Goal: Complete application form

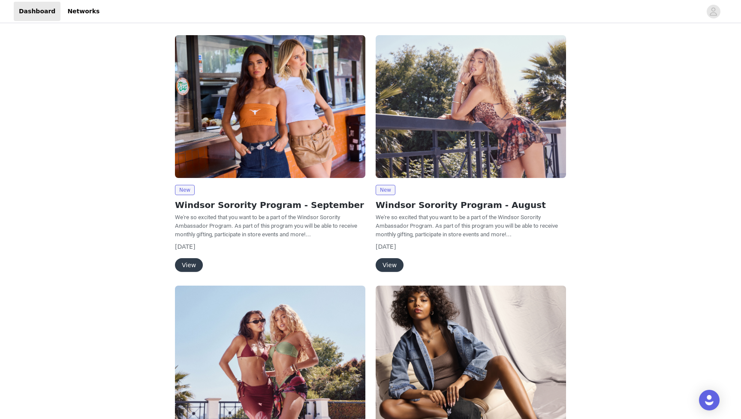
click at [195, 263] on button "View" at bounding box center [189, 265] width 28 height 14
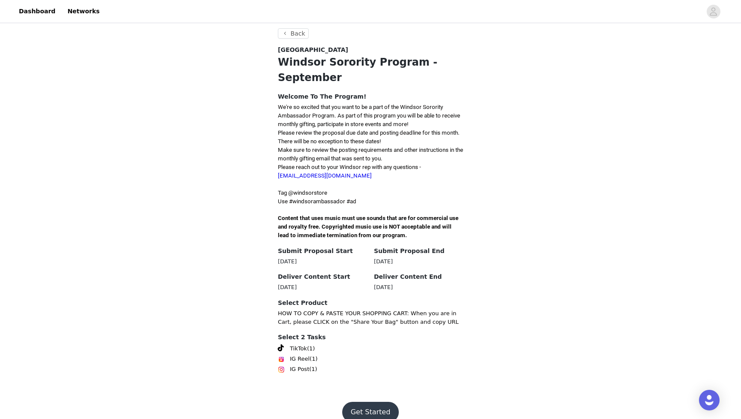
scroll to position [140, 0]
click at [362, 403] on button "Get Started" at bounding box center [370, 413] width 57 height 21
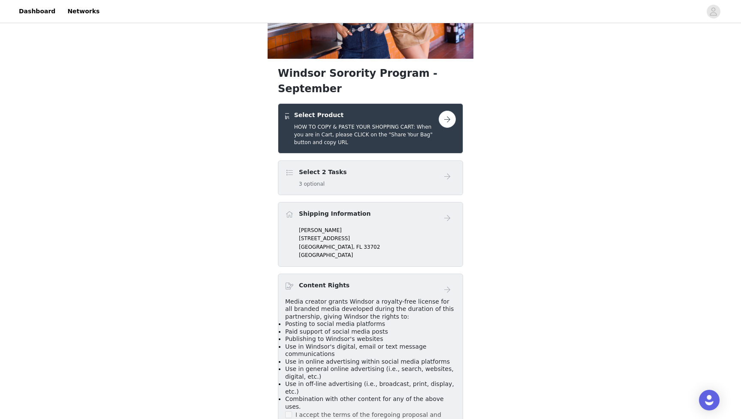
scroll to position [107, 0]
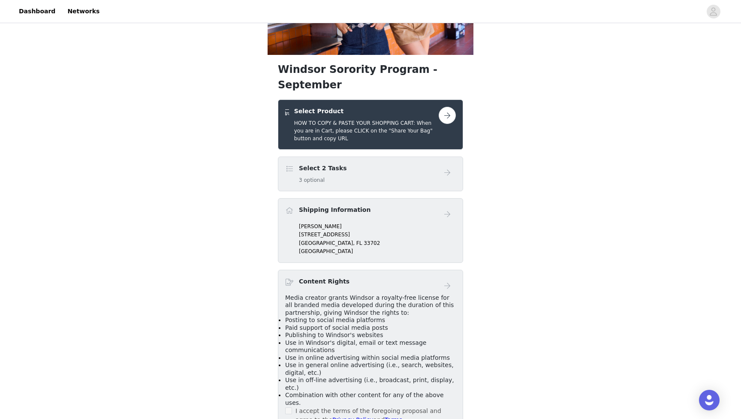
click at [402, 164] on div "Select 2 Tasks 3 optional" at bounding box center [362, 174] width 154 height 20
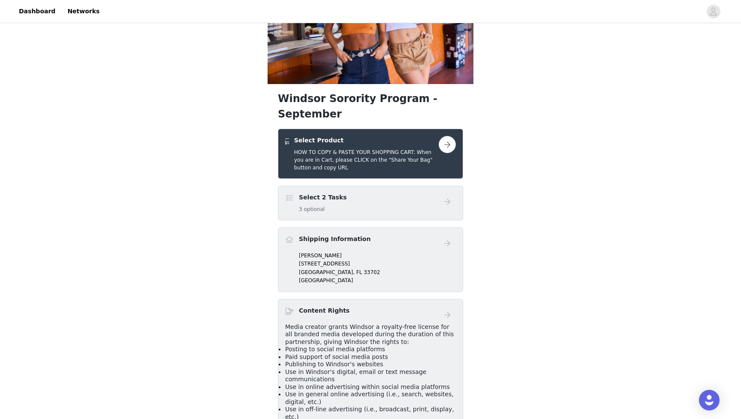
scroll to position [63, 0]
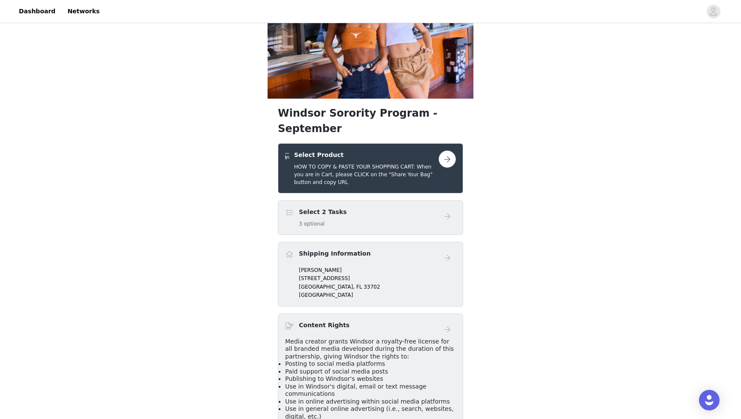
click at [445, 151] on button "button" at bounding box center [447, 159] width 17 height 17
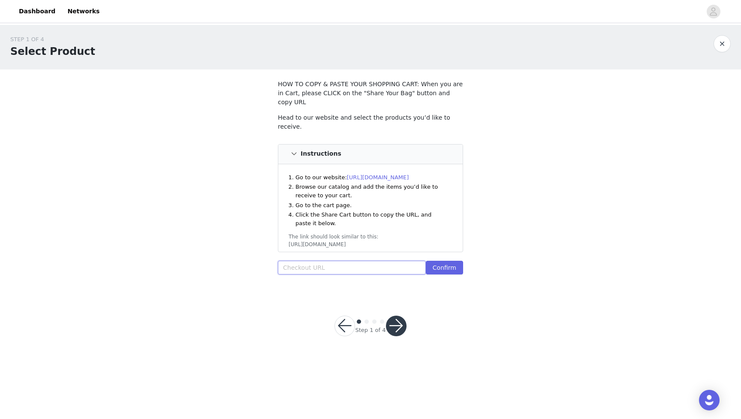
click at [344, 261] on input "text" at bounding box center [352, 268] width 148 height 14
paste input "[URL][DOMAIN_NAME]"
type input "[URL][DOMAIN_NAME]"
click at [450, 261] on button "Confirm" at bounding box center [444, 268] width 37 height 14
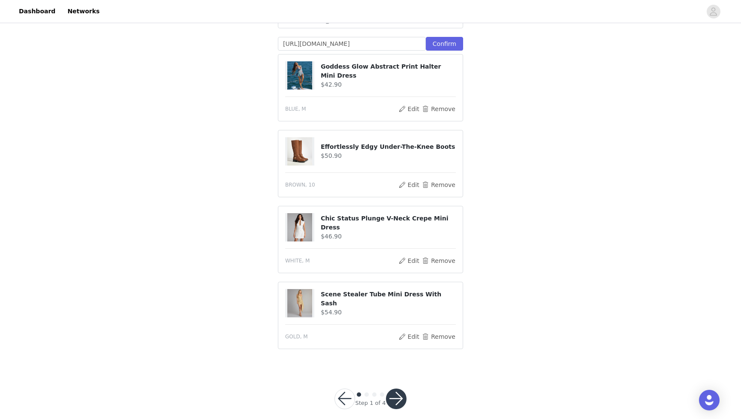
scroll to position [223, 0]
click at [397, 389] on button "button" at bounding box center [396, 399] width 21 height 21
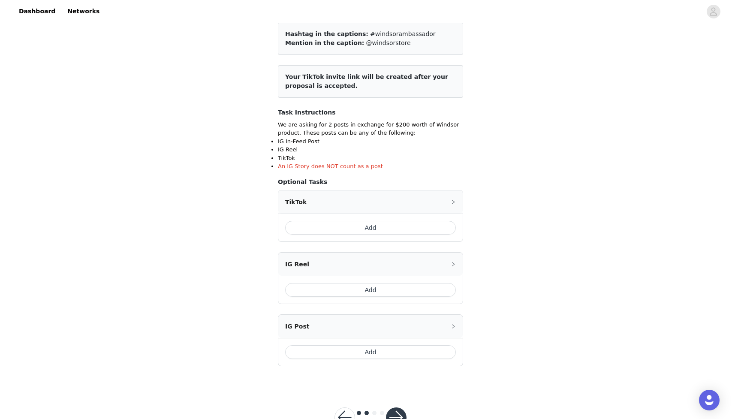
scroll to position [98, 0]
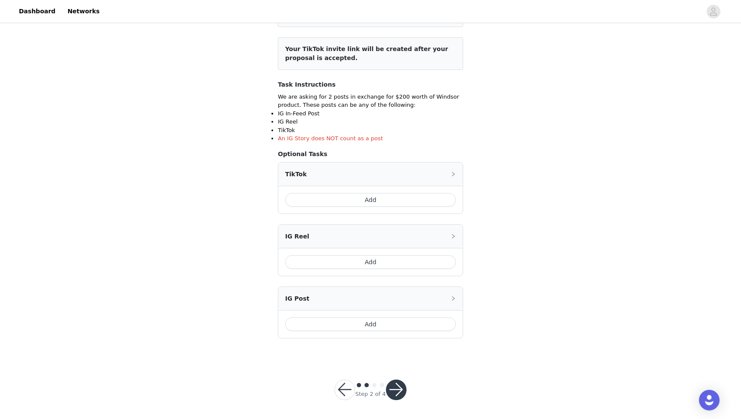
click at [422, 201] on button "Add" at bounding box center [370, 200] width 171 height 14
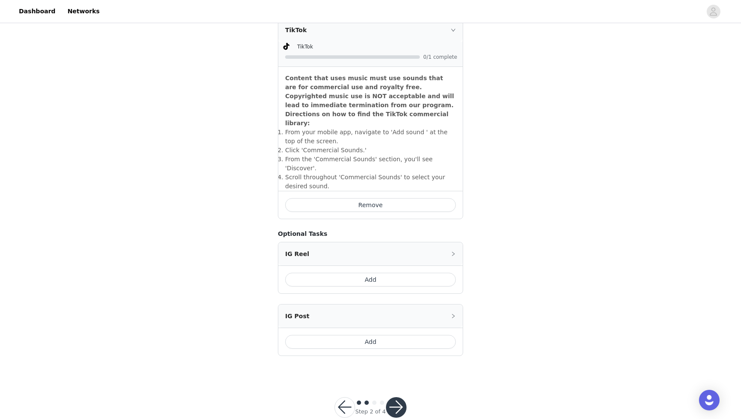
scroll to position [242, 0]
click at [397, 335] on button "Add" at bounding box center [370, 342] width 171 height 14
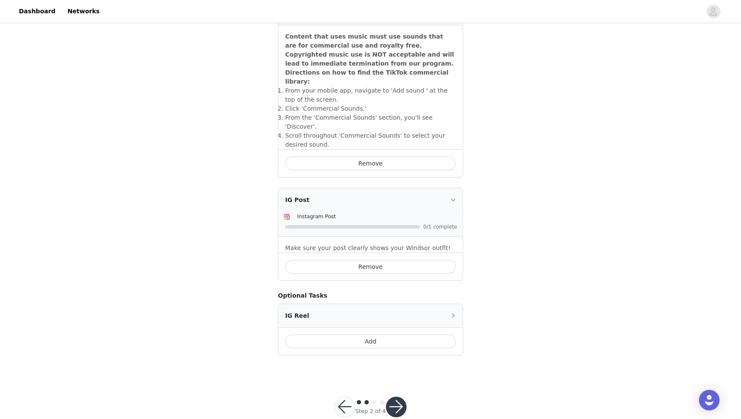
scroll to position [283, 0]
click at [398, 398] on button "button" at bounding box center [396, 408] width 21 height 21
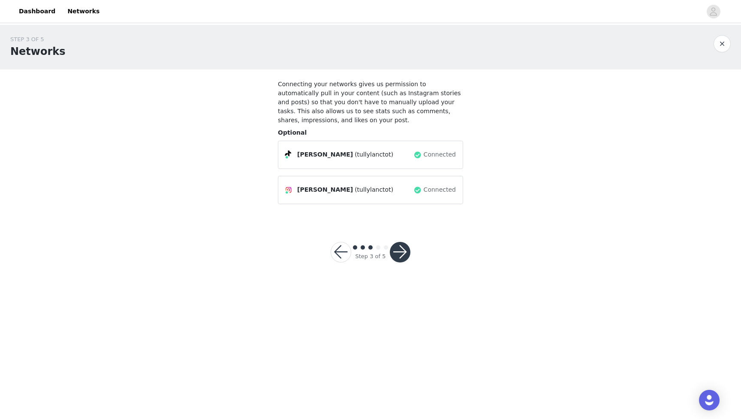
click at [412, 162] on div "[PERSON_NAME] (tullylanctot) Connected" at bounding box center [370, 155] width 185 height 28
click at [429, 154] on span "Connected" at bounding box center [440, 154] width 32 height 9
click at [421, 154] on span at bounding box center [418, 155] width 9 height 10
click at [499, 171] on div "STEP 3 OF 5 Networks Connecting your networks gives us permission to automatica…" at bounding box center [370, 123] width 741 height 196
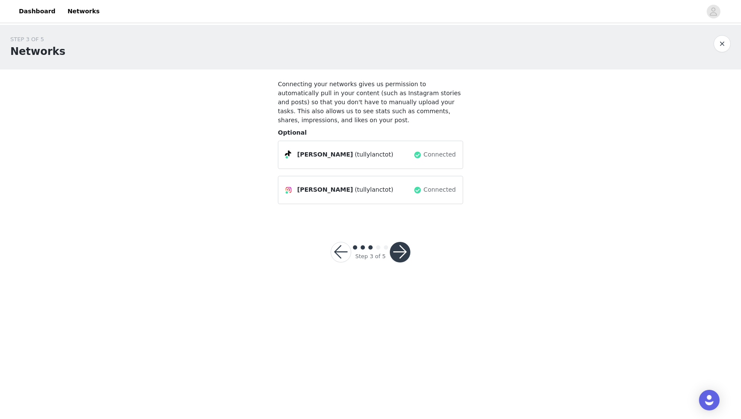
click at [402, 246] on button "button" at bounding box center [400, 252] width 21 height 21
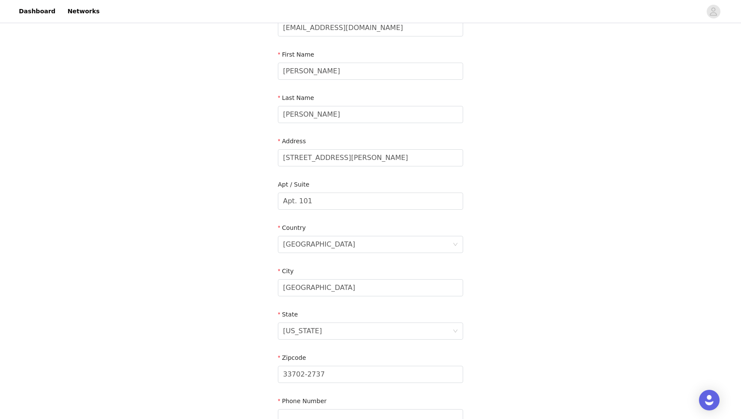
scroll to position [74, 0]
click at [364, 161] on input "[STREET_ADDRESS][PERSON_NAME]" at bounding box center [370, 156] width 185 height 17
type input "[STREET_ADDRESS]"
click at [242, 210] on div "STEP 4 OF 5 Shipping Information Email [EMAIL_ADDRESS][DOMAIN_NAME] First Name …" at bounding box center [370, 200] width 741 height 498
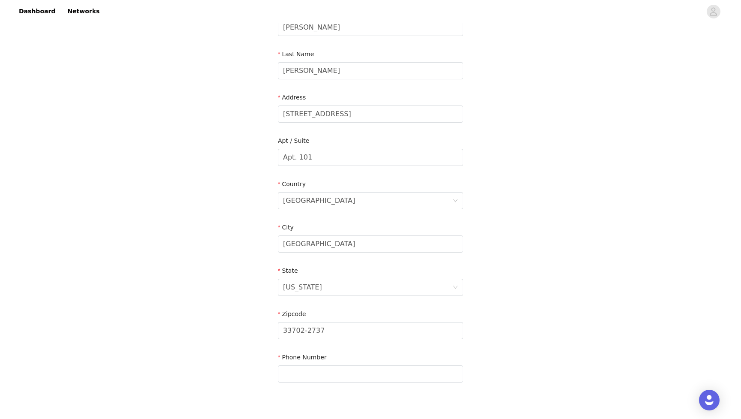
scroll to position [154, 0]
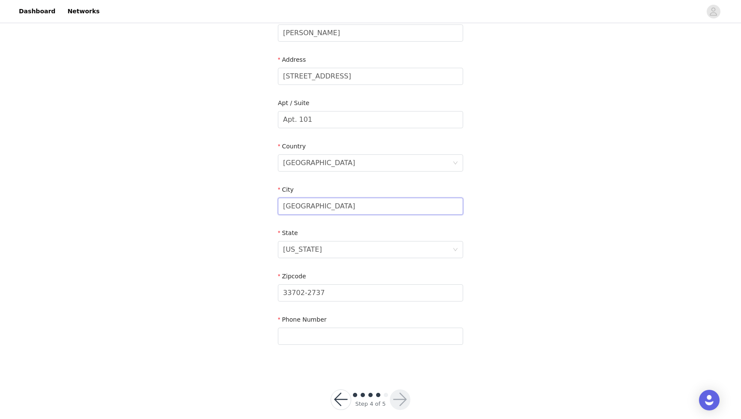
click at [325, 203] on input "[GEOGRAPHIC_DATA]" at bounding box center [370, 206] width 185 height 17
type input "Tuscaloosa"
click at [315, 245] on div "[US_STATE]" at bounding box center [367, 250] width 169 height 16
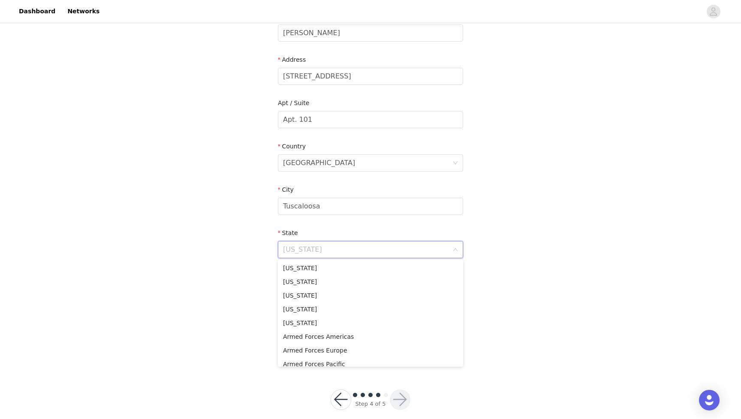
click at [315, 245] on input at bounding box center [367, 250] width 169 height 16
type input "Ala"
click at [303, 265] on li "[US_STATE]" at bounding box center [370, 268] width 185 height 14
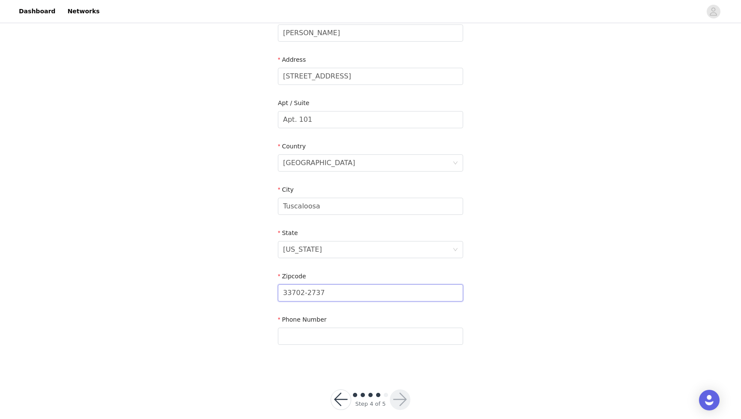
click at [317, 292] on input "33702-2737" at bounding box center [370, 292] width 185 height 17
type input "35401"
type input "7272699378"
click at [222, 328] on div "STEP 4 OF 5 Shipping Information Email [EMAIL_ADDRESS][DOMAIN_NAME] First Name …" at bounding box center [370, 119] width 741 height 498
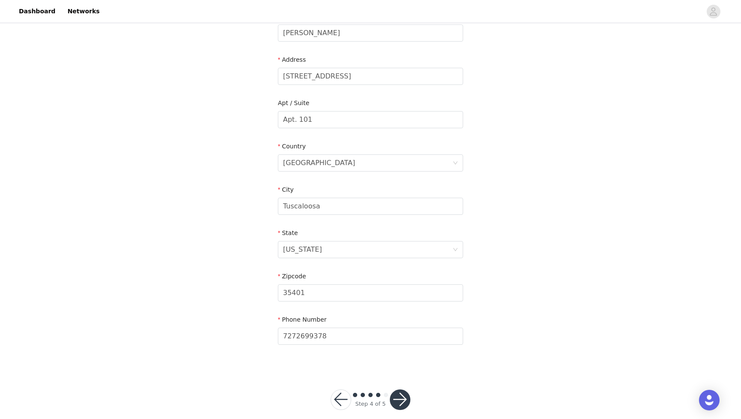
click at [394, 396] on button "button" at bounding box center [400, 399] width 21 height 21
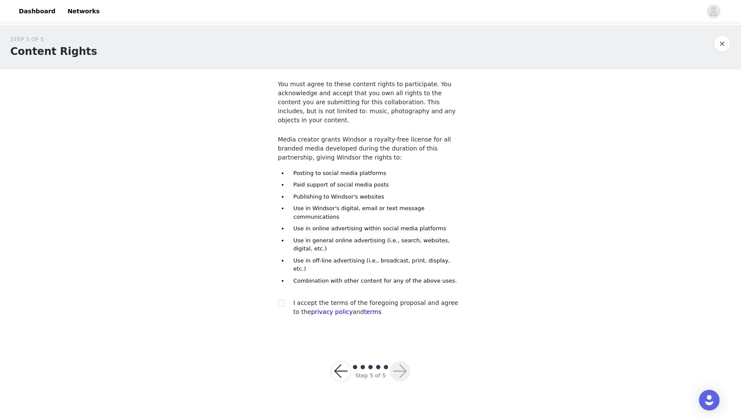
click at [287, 299] on div at bounding box center [284, 303] width 12 height 9
click at [280, 299] on span at bounding box center [281, 302] width 7 height 7
click at [280, 299] on input "checkbox" at bounding box center [281, 302] width 6 height 6
checkbox input "true"
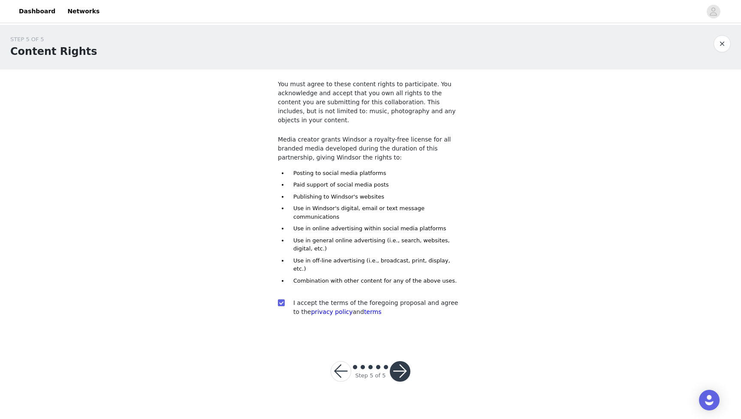
click at [402, 361] on button "button" at bounding box center [400, 371] width 21 height 21
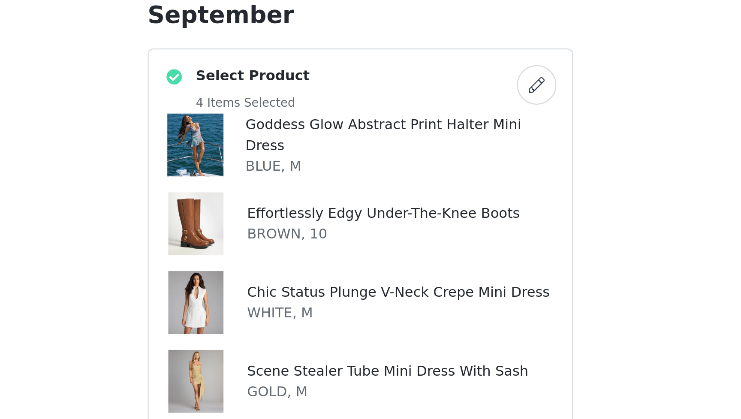
scroll to position [80, 0]
